Goal: Transaction & Acquisition: Purchase product/service

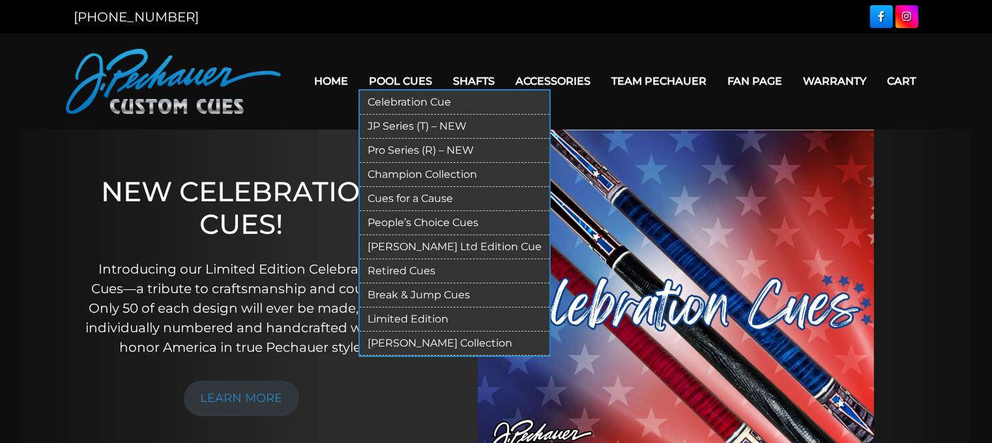
click at [416, 173] on link "Champion Collection" at bounding box center [455, 175] width 190 height 24
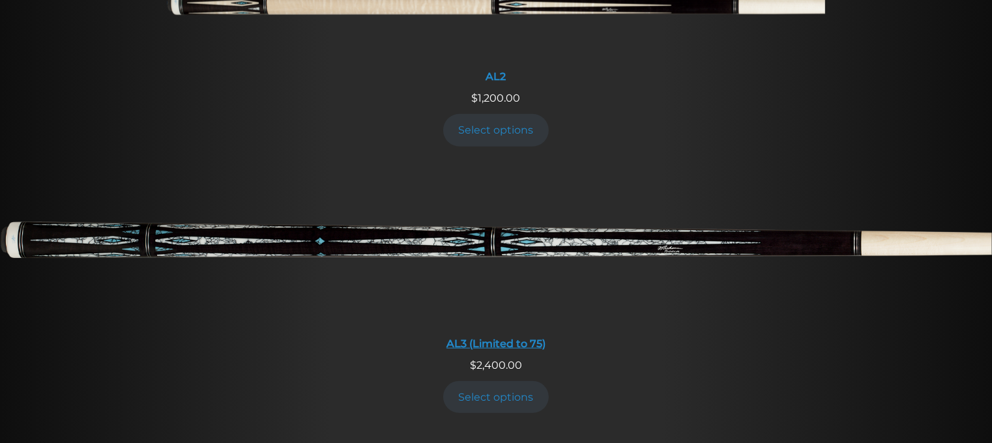
scroll to position [785, 0]
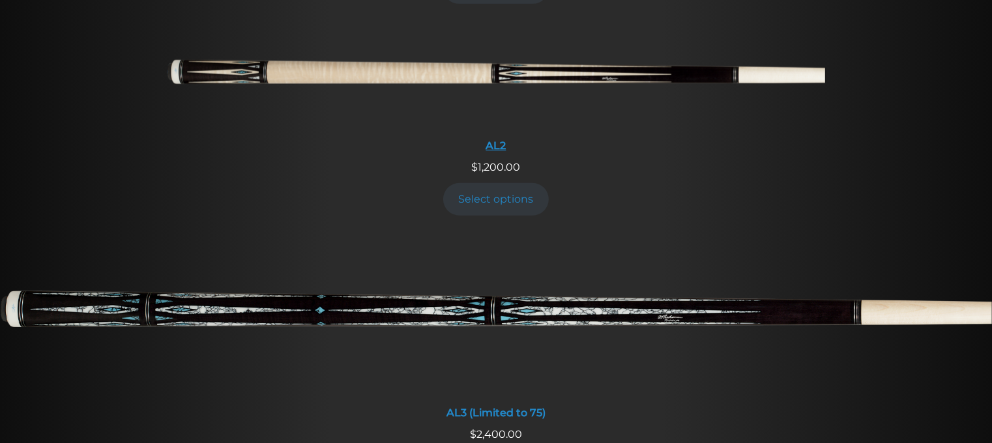
click at [498, 149] on div "AL2" at bounding box center [496, 145] width 658 height 12
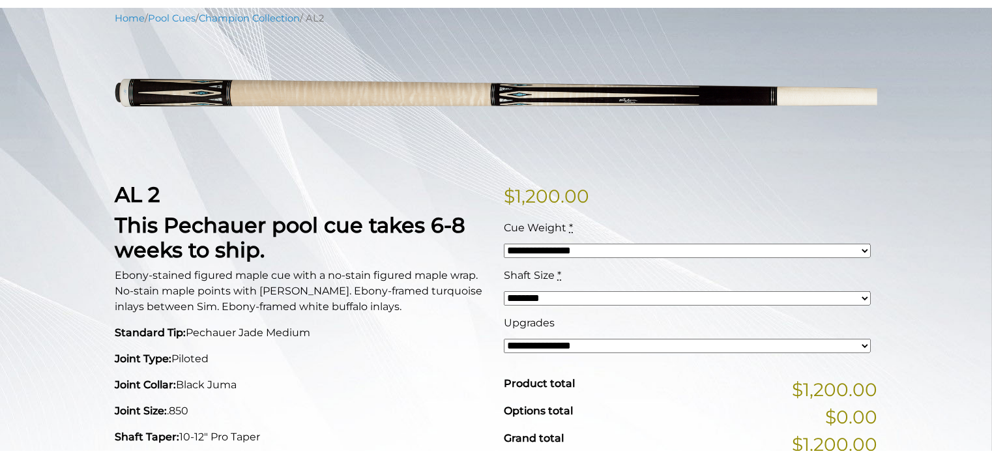
scroll to position [267, 0]
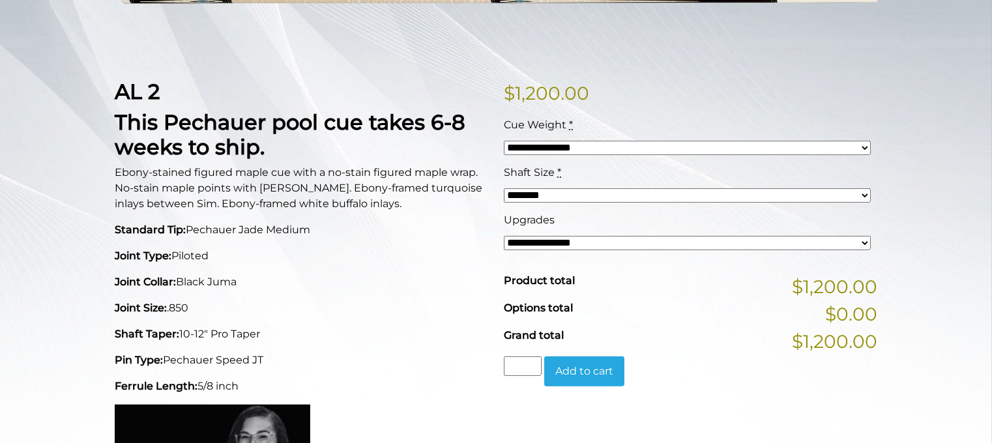
click at [602, 246] on select "**********" at bounding box center [687, 243] width 367 height 14
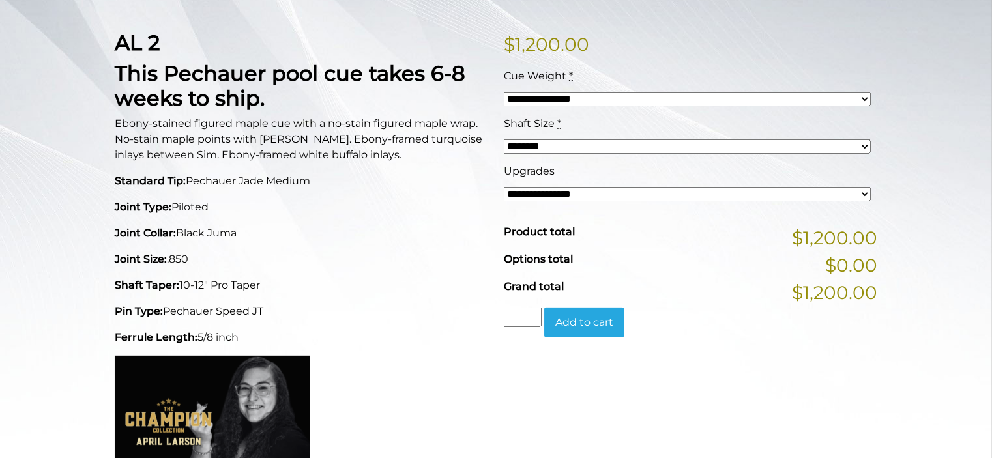
scroll to position [298, 0]
